Goal: Task Accomplishment & Management: Manage account settings

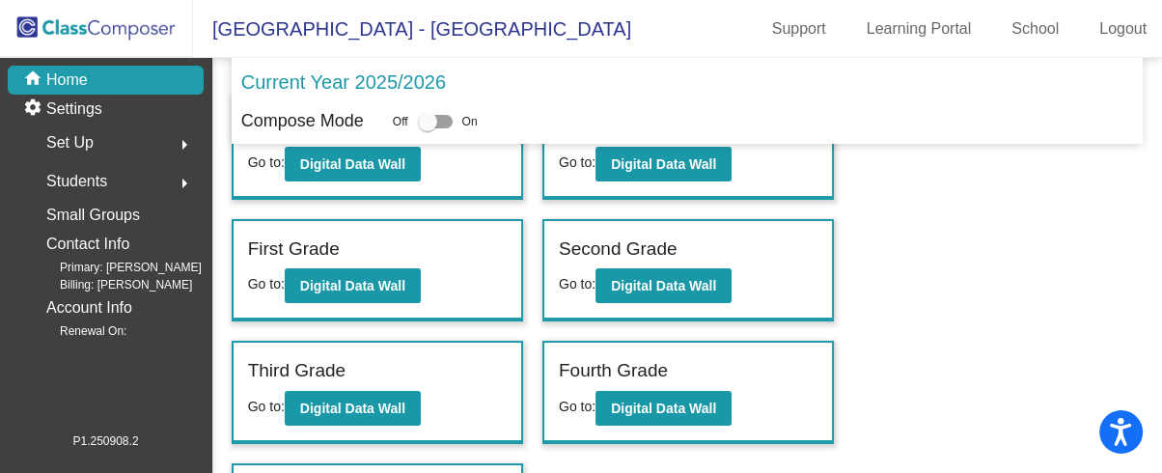
scroll to position [70, 0]
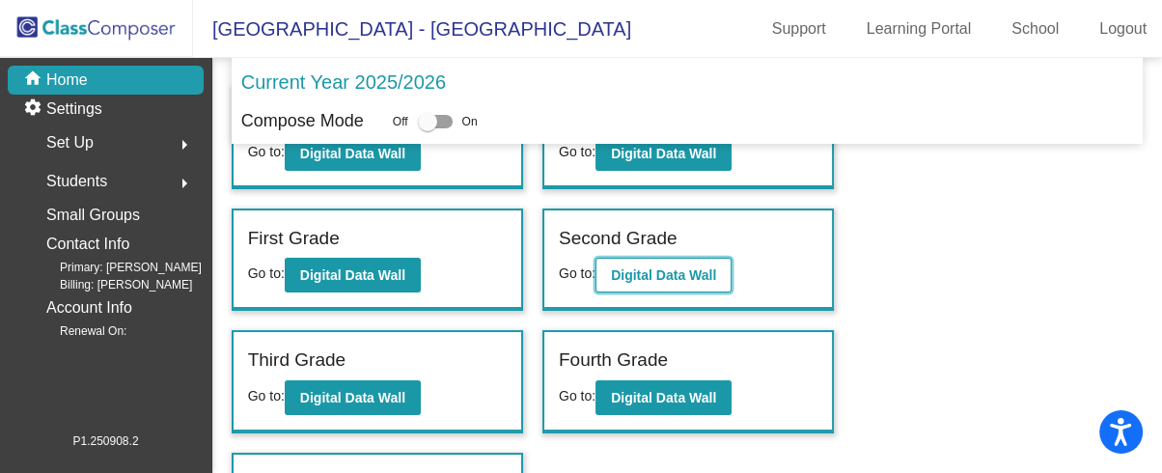
click at [696, 272] on b "Digital Data Wall" at bounding box center [663, 274] width 105 height 15
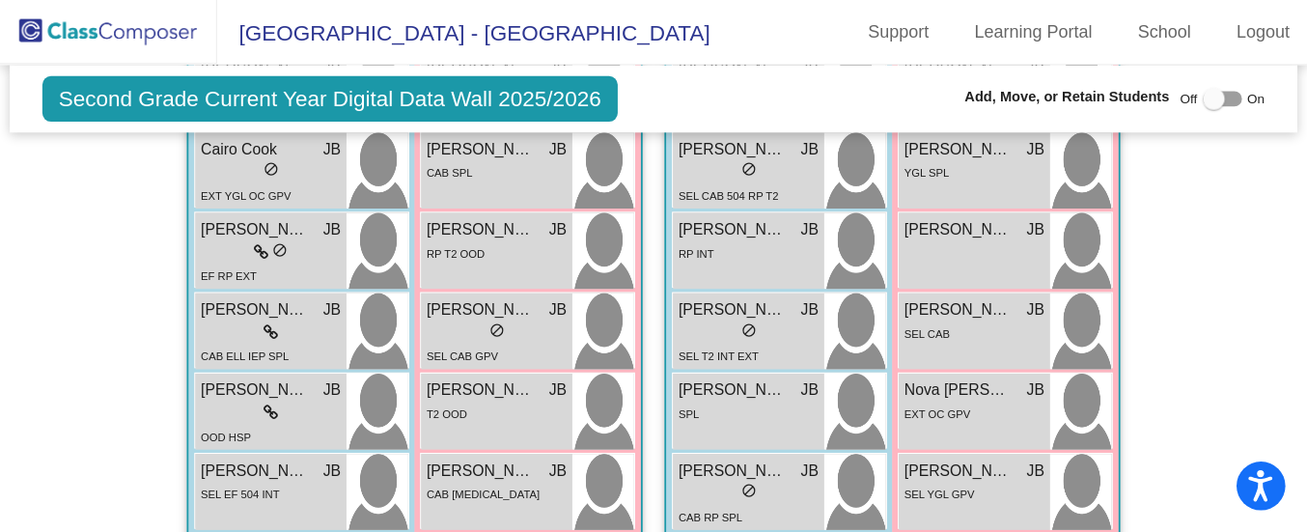
scroll to position [628, 0]
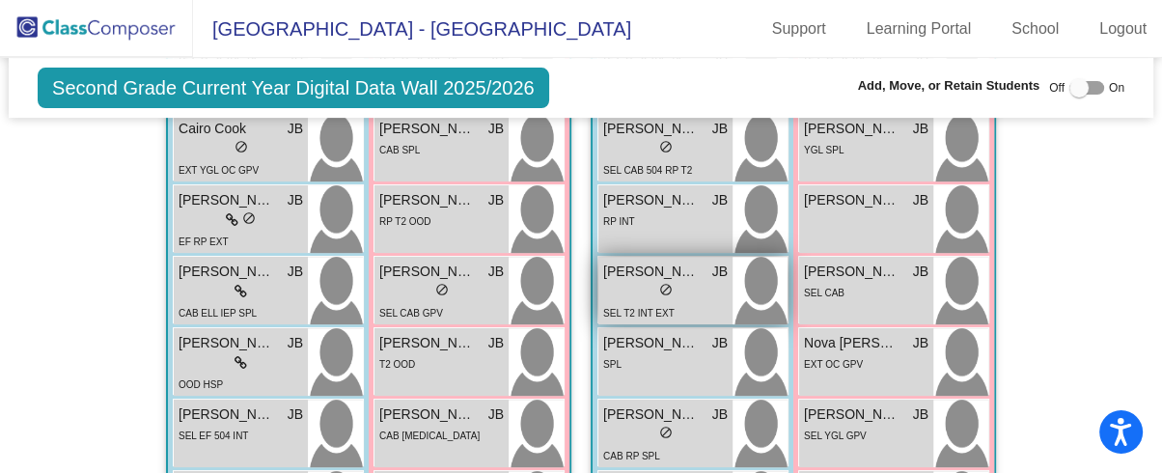
click at [666, 272] on span "[PERSON_NAME]" at bounding box center [651, 272] width 97 height 20
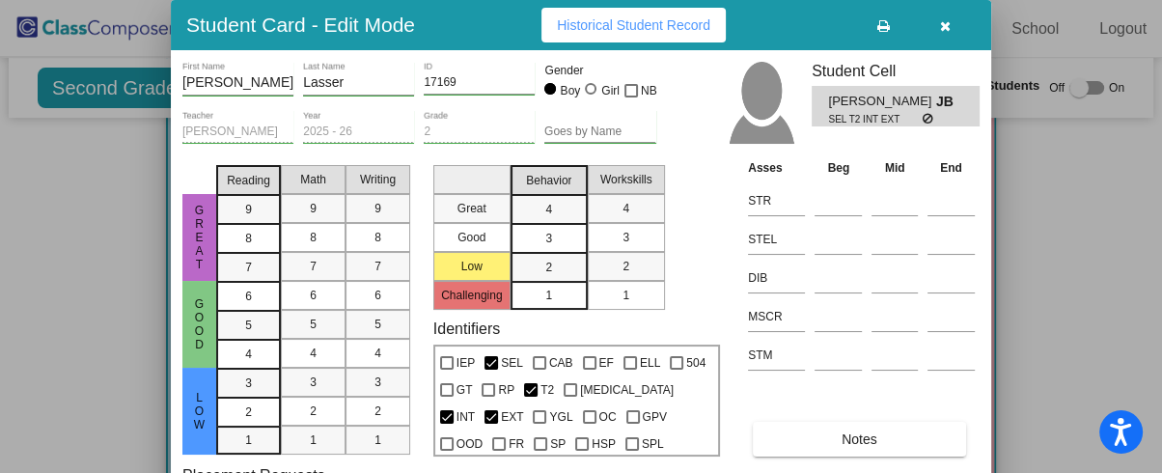
click at [736, 445] on div "Great Good Low Reading 9 8 7 6 5 4 3 2 1 Math 9 8 7 6 5 4 3 2 1 Writing 9 8 7 6…" at bounding box center [580, 306] width 797 height 298
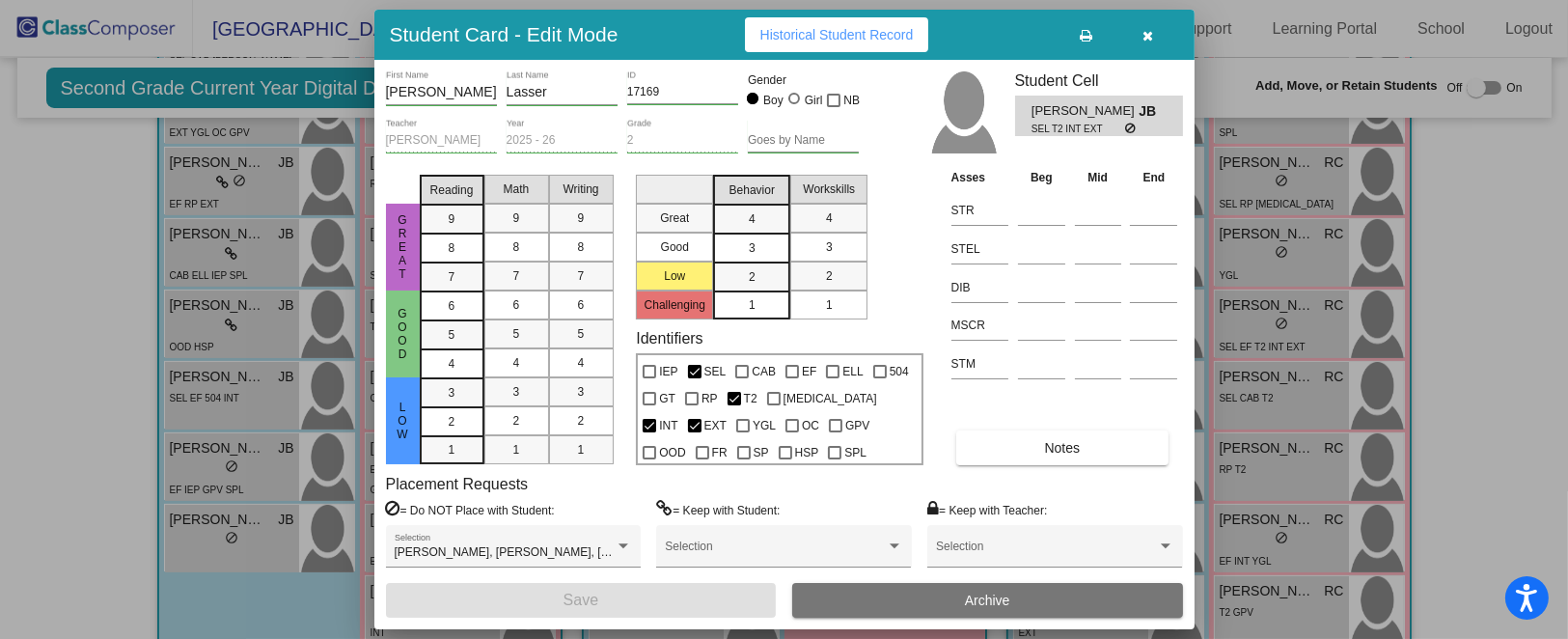
scroll to position [676, 0]
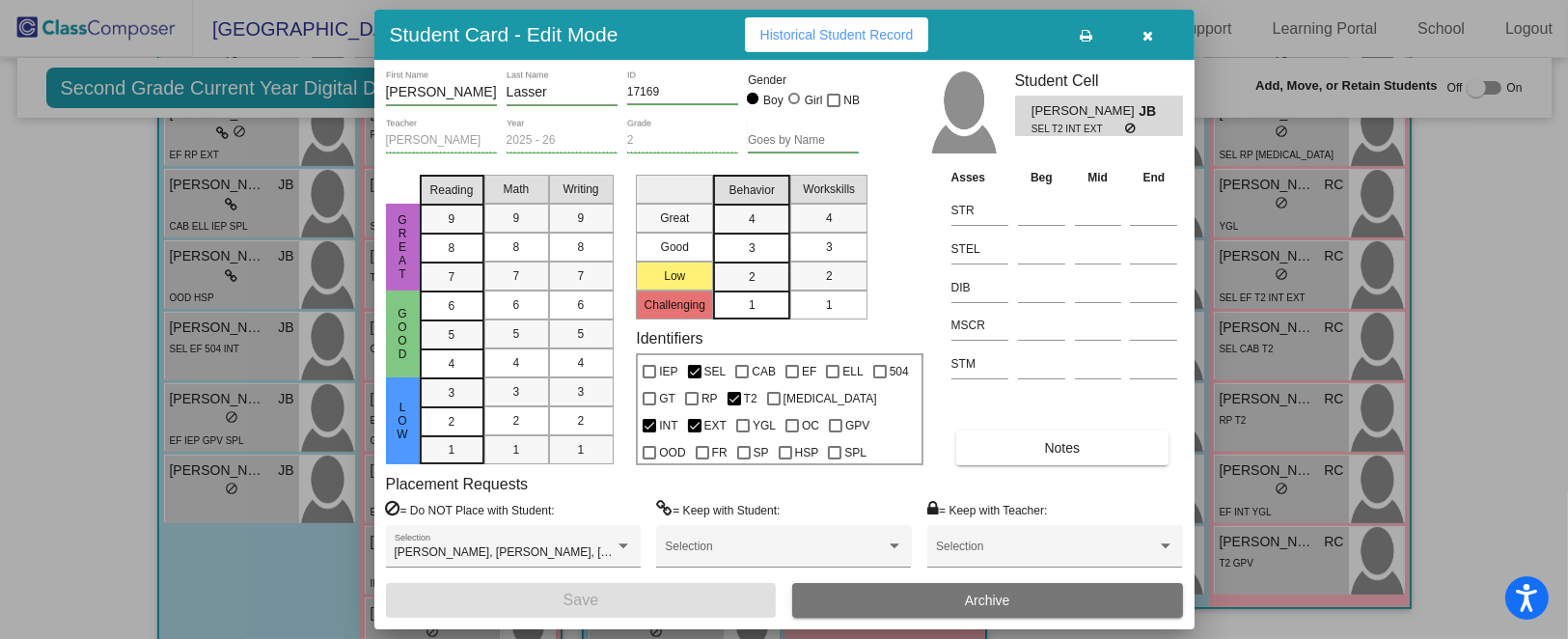
click at [1148, 30] on icon "button" at bounding box center [1147, 36] width 11 height 14
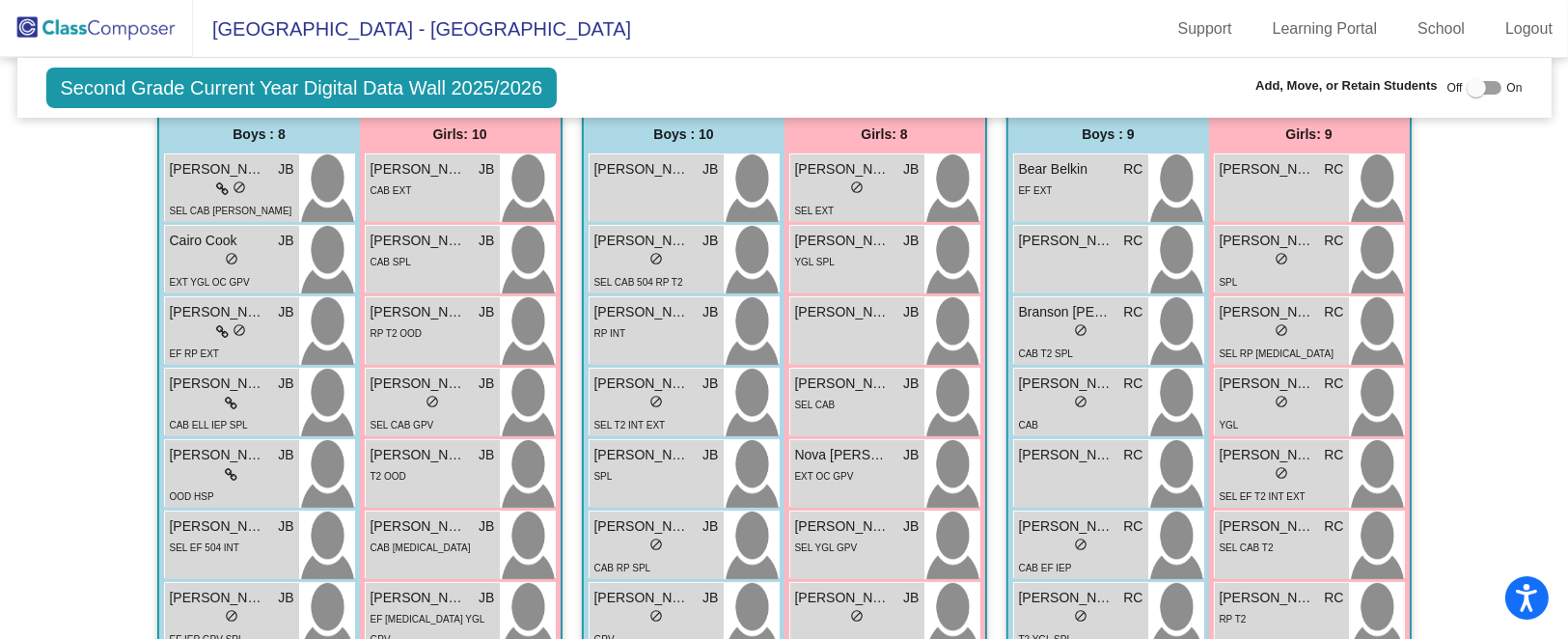
scroll to position [467, 0]
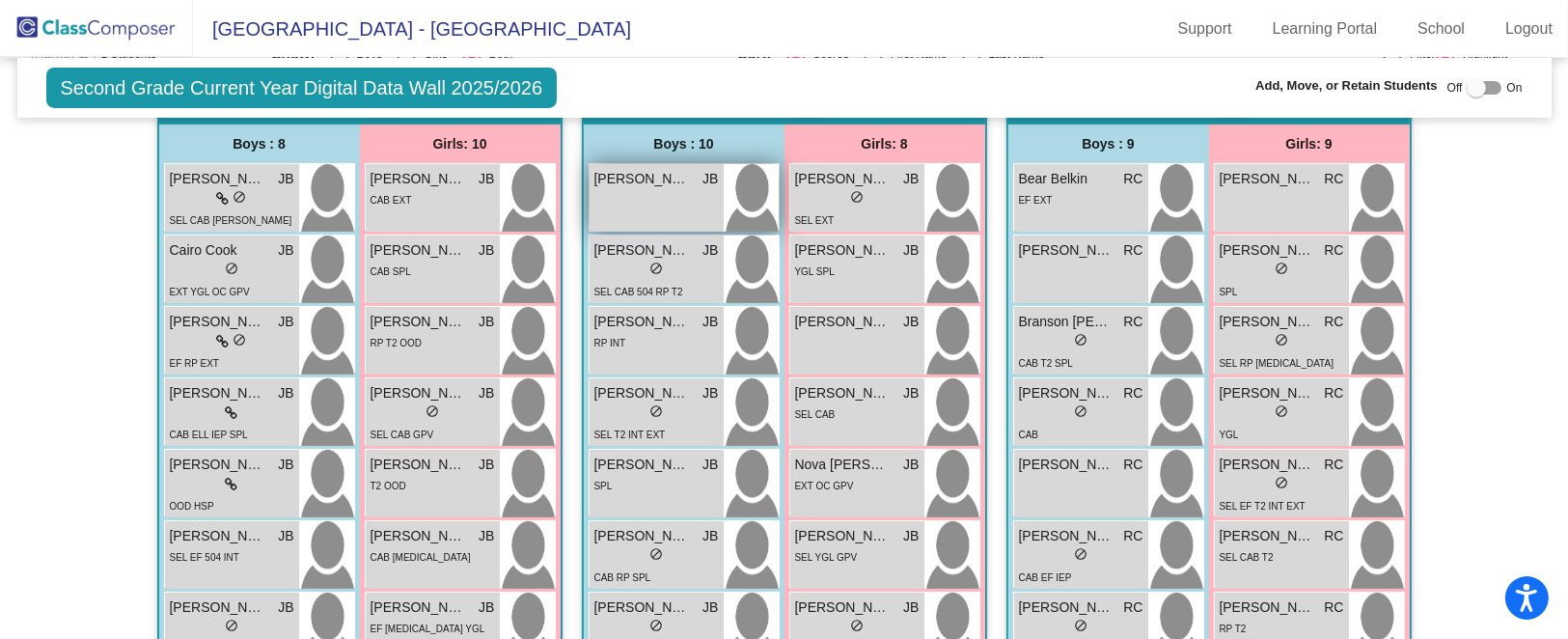
click at [679, 209] on div "[PERSON_NAME] JB lock do_not_disturb_alt" at bounding box center [657, 198] width 134 height 68
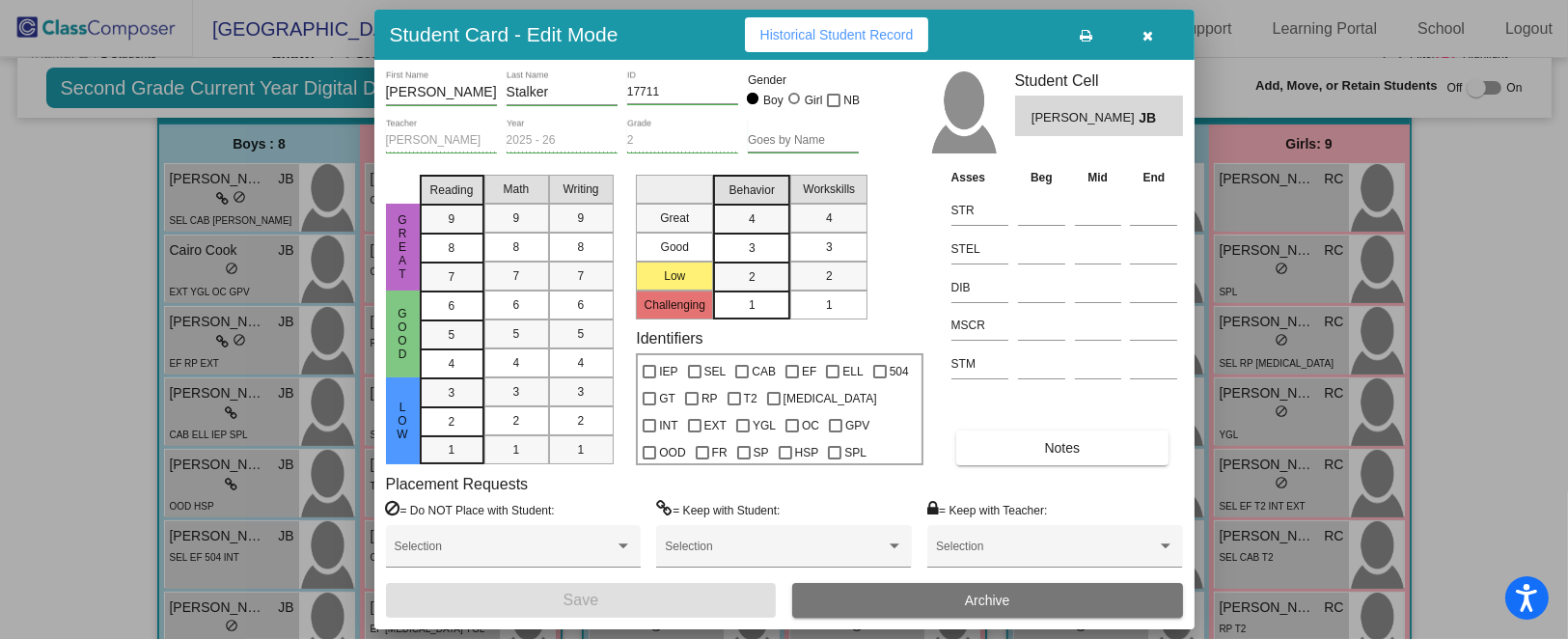
click at [1019, 472] on button "Archive" at bounding box center [987, 600] width 391 height 35
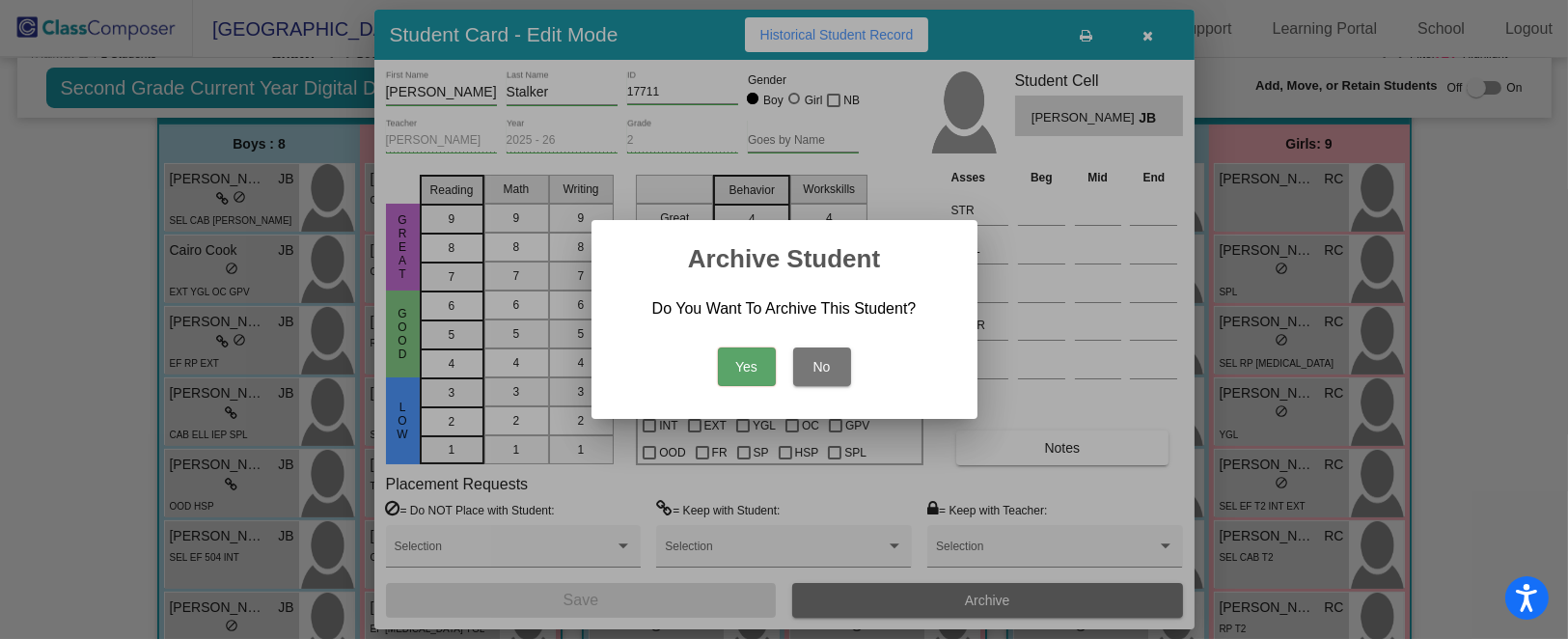
click at [742, 367] on button "Yes" at bounding box center [747, 367] width 58 height 39
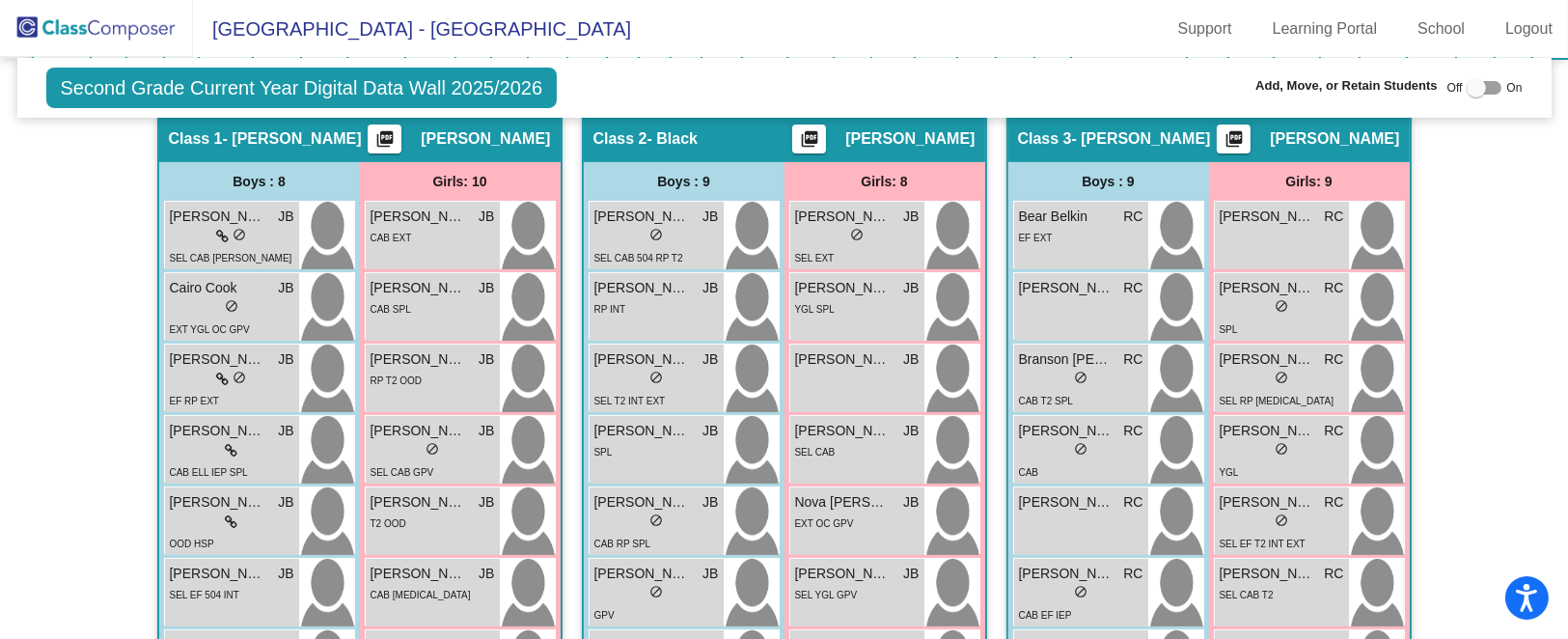
scroll to position [432, 0]
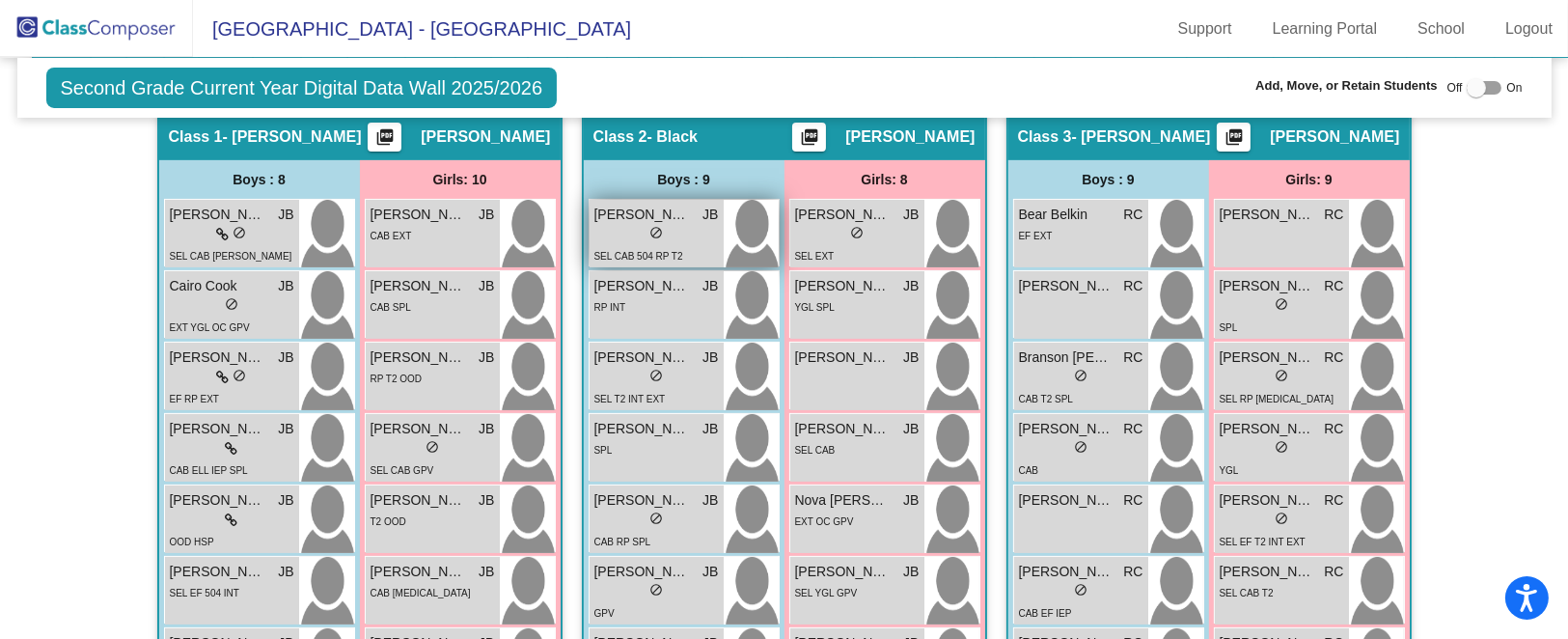
click at [643, 234] on div "lock do_not_disturb_alt" at bounding box center [657, 235] width 125 height 20
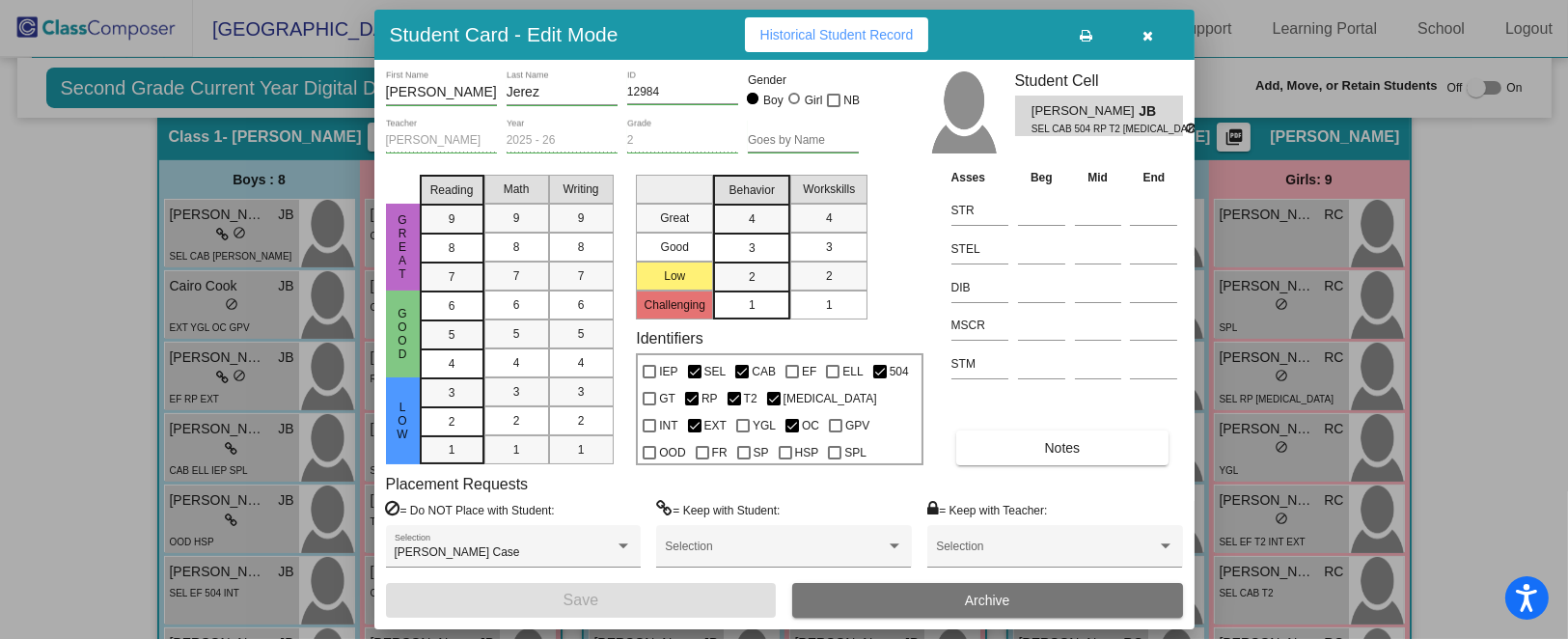
click at [1152, 33] on icon "button" at bounding box center [1147, 36] width 11 height 14
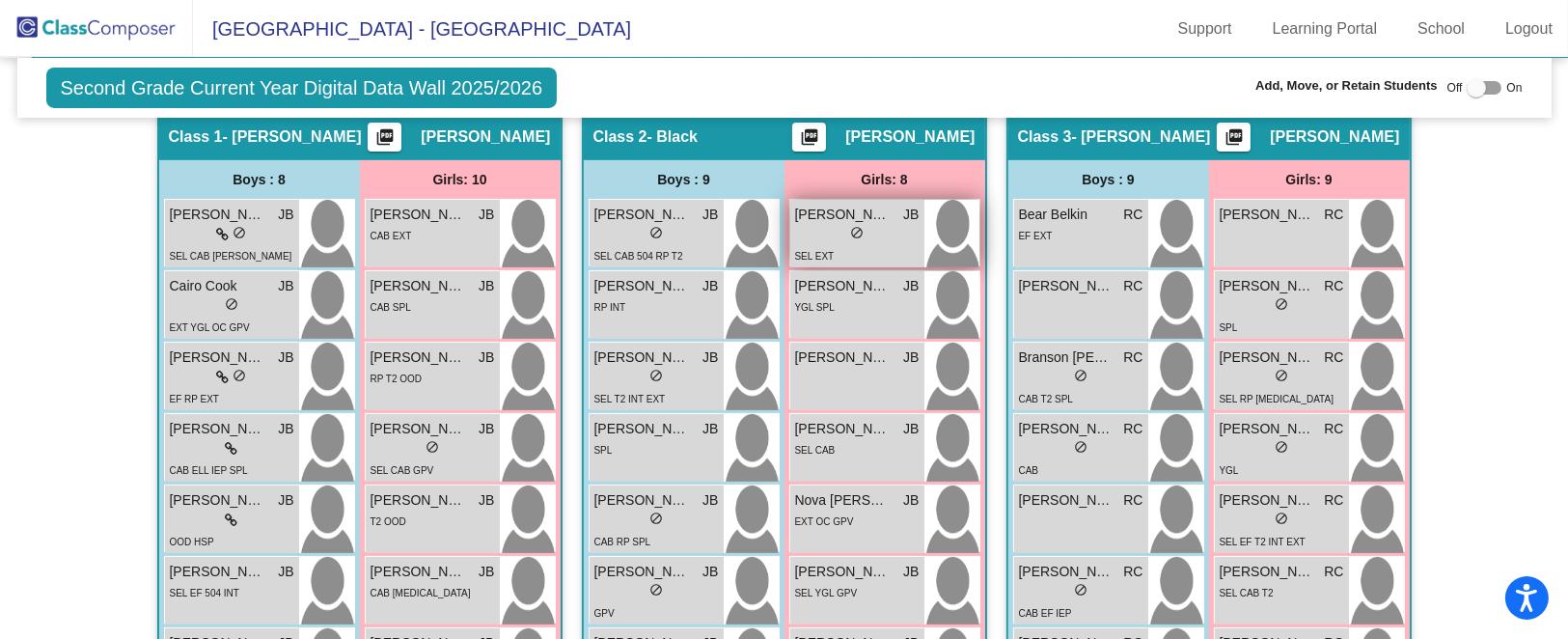
click at [850, 228] on span "do_not_disturb_alt" at bounding box center [857, 233] width 14 height 14
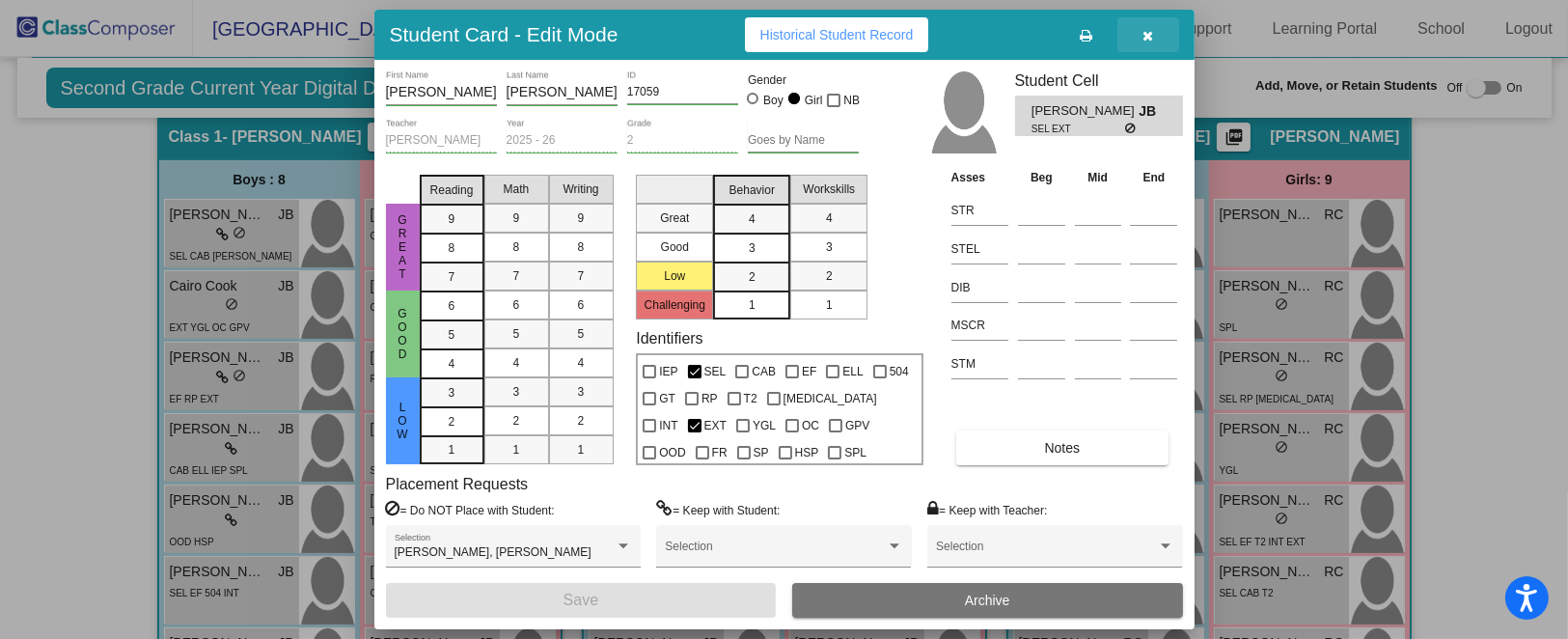
click at [1146, 36] on icon "button" at bounding box center [1147, 36] width 11 height 14
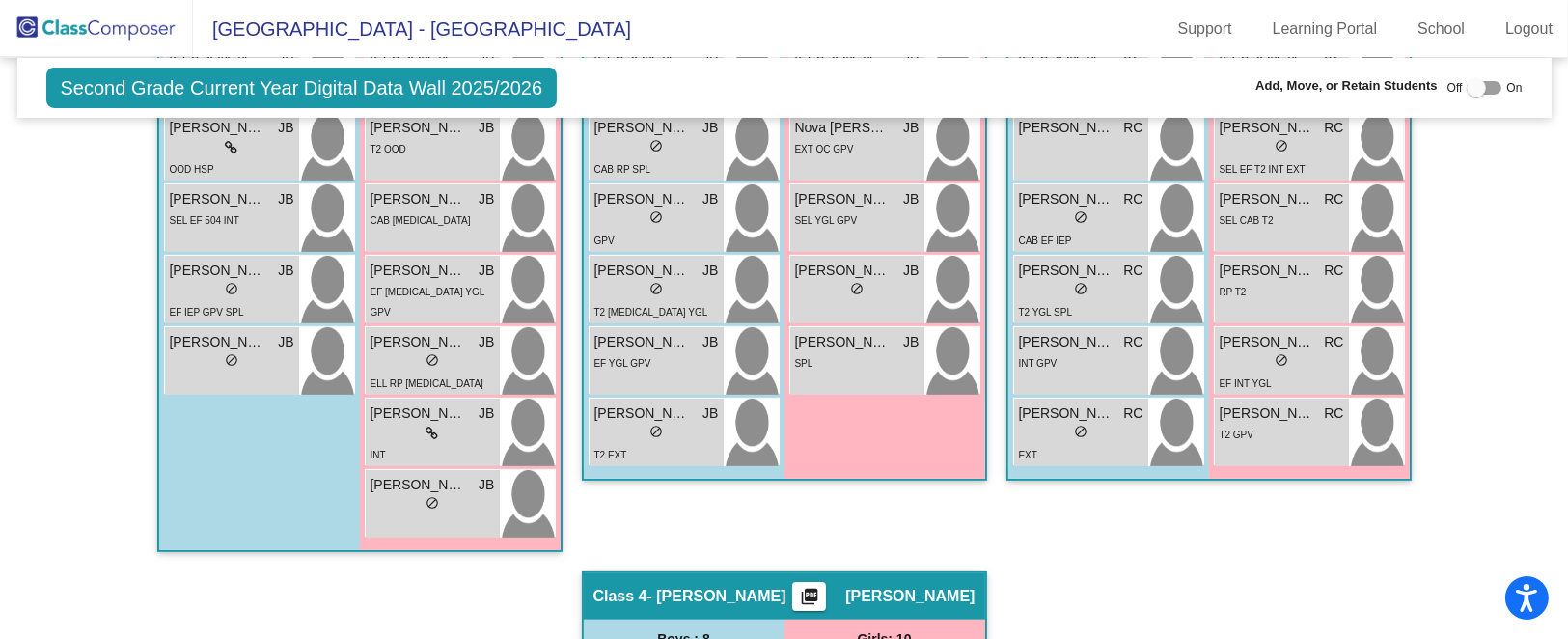
scroll to position [805, 0]
